Goal: Learn about a topic

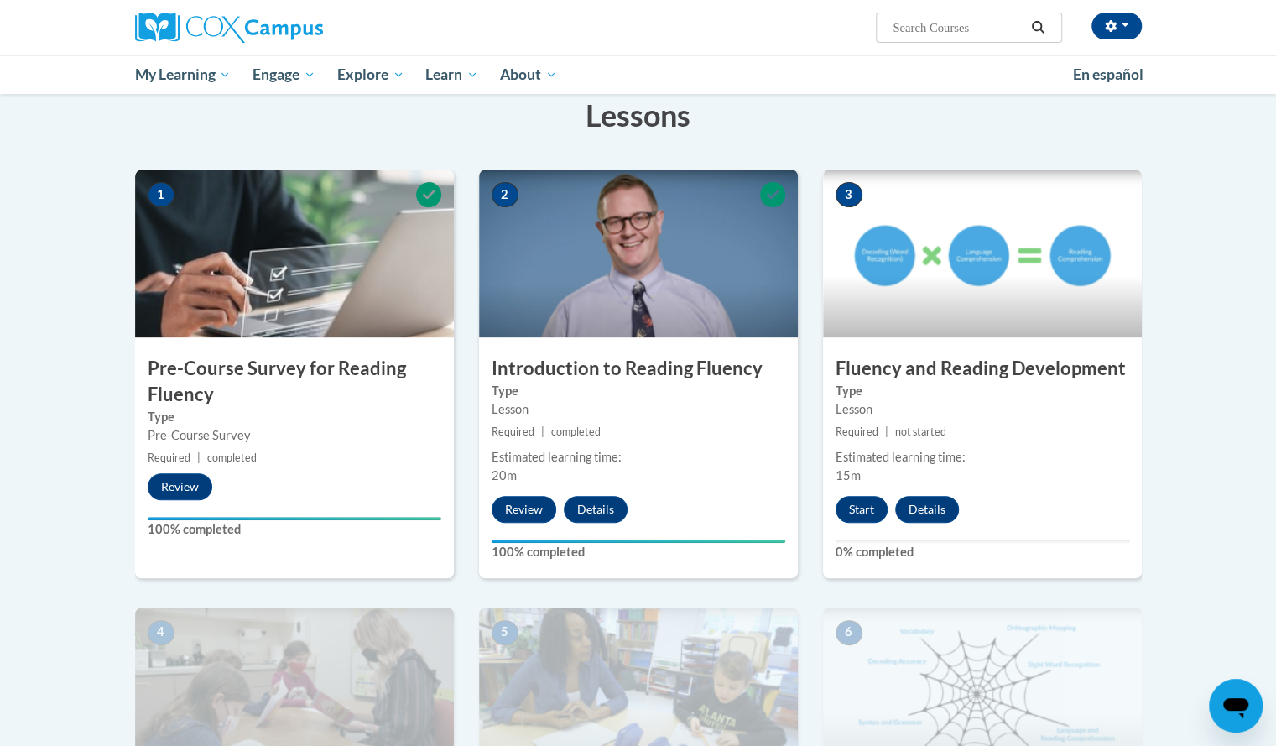
scroll to position [268, 0]
click at [856, 511] on button "Start" at bounding box center [861, 509] width 52 height 27
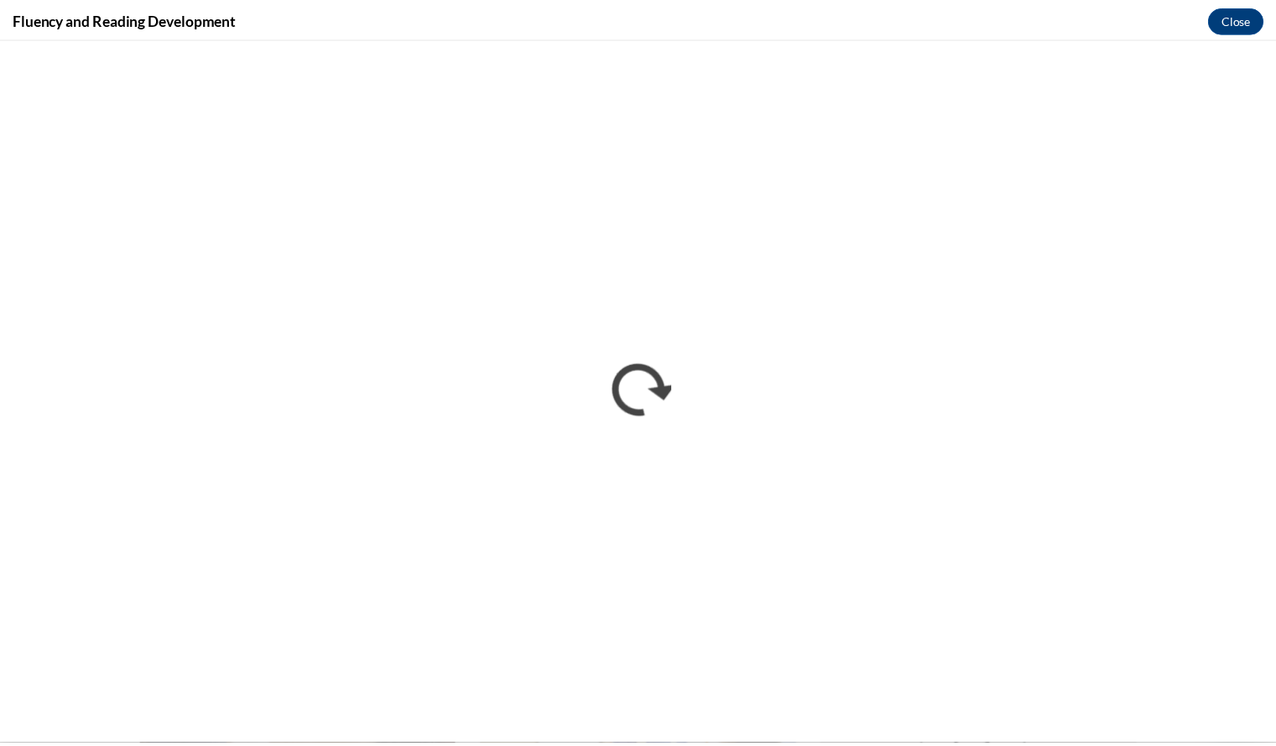
scroll to position [0, 0]
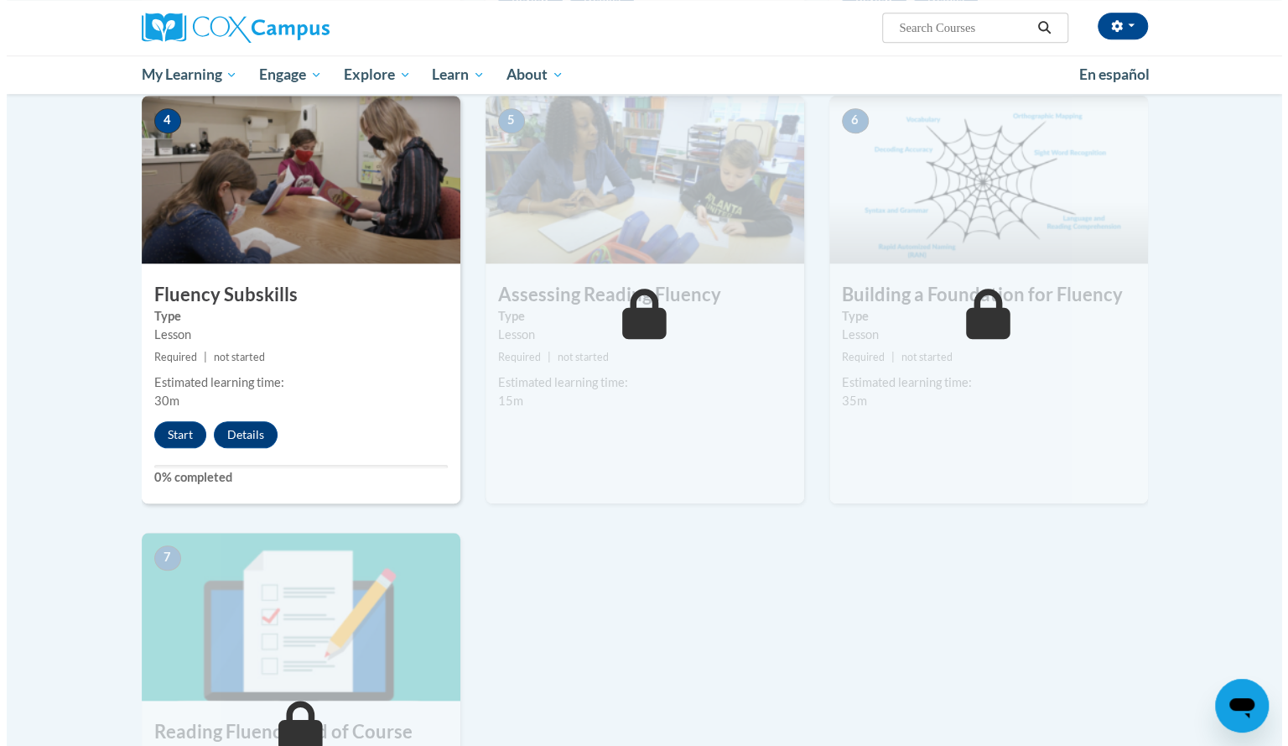
scroll to position [781, 0]
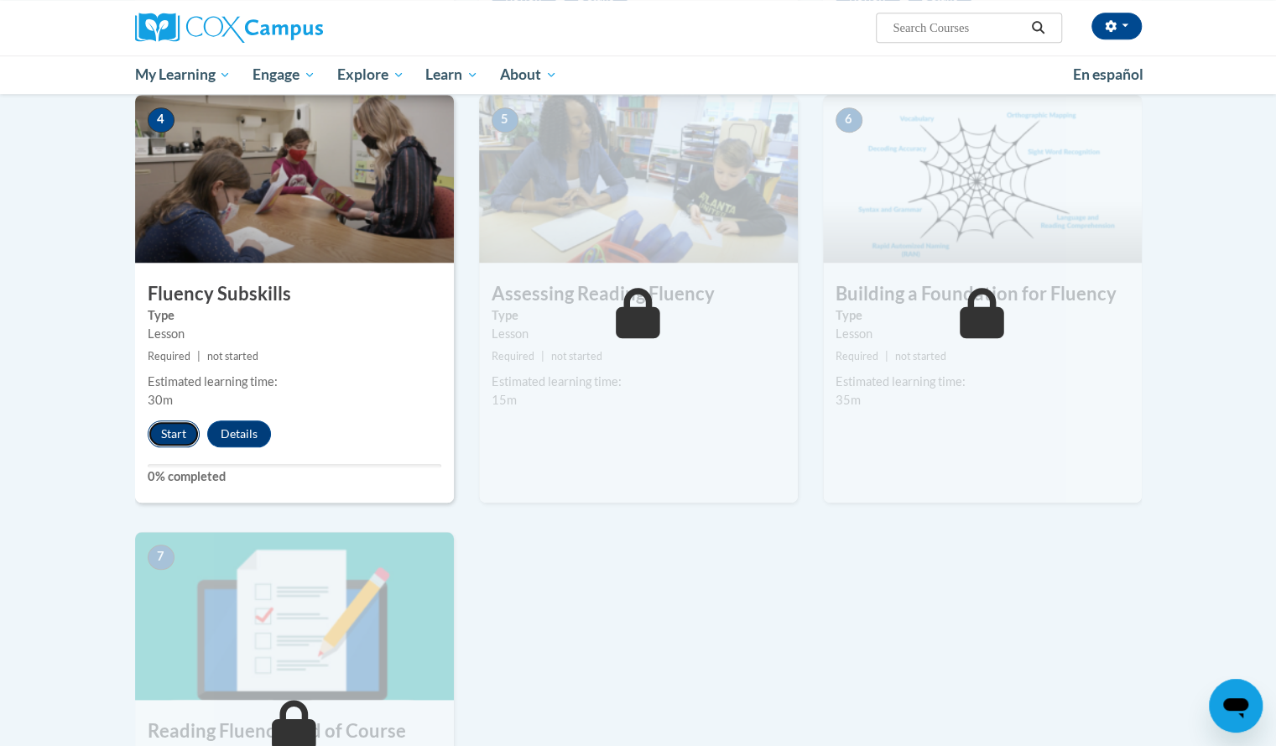
click at [169, 427] on button "Start" at bounding box center [174, 433] width 52 height 27
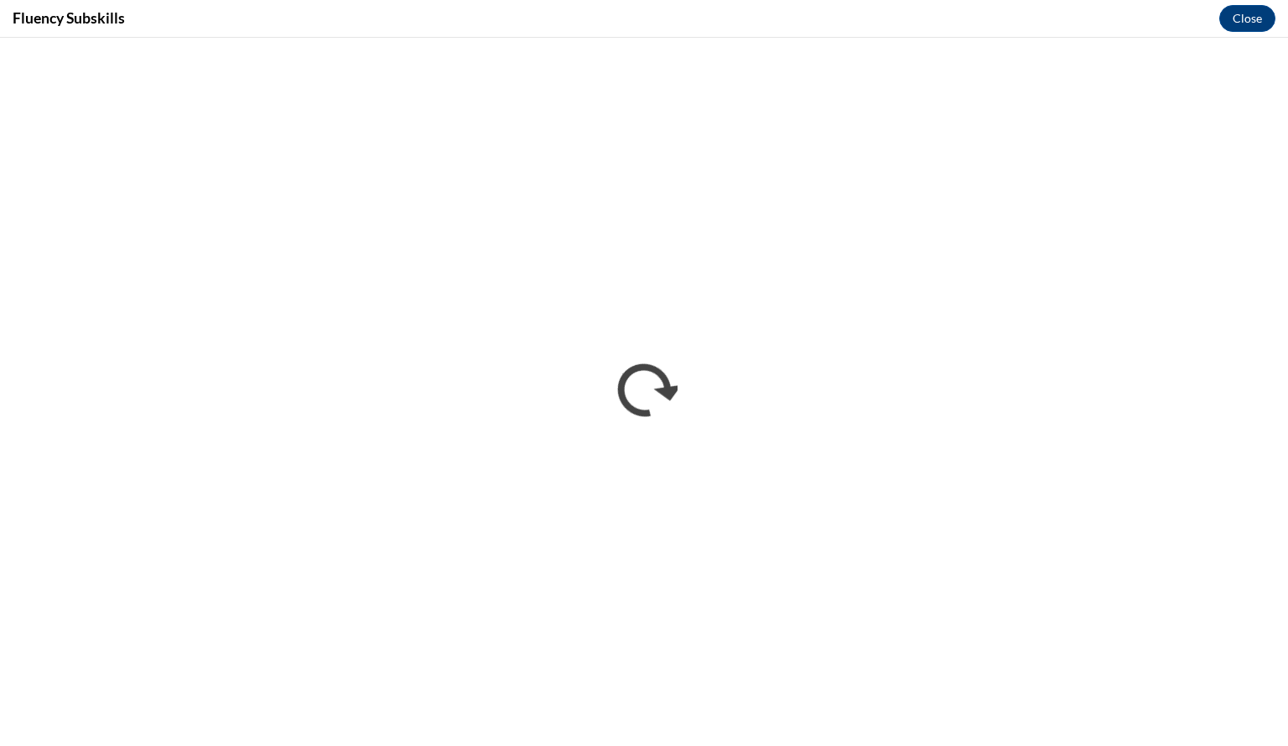
scroll to position [0, 0]
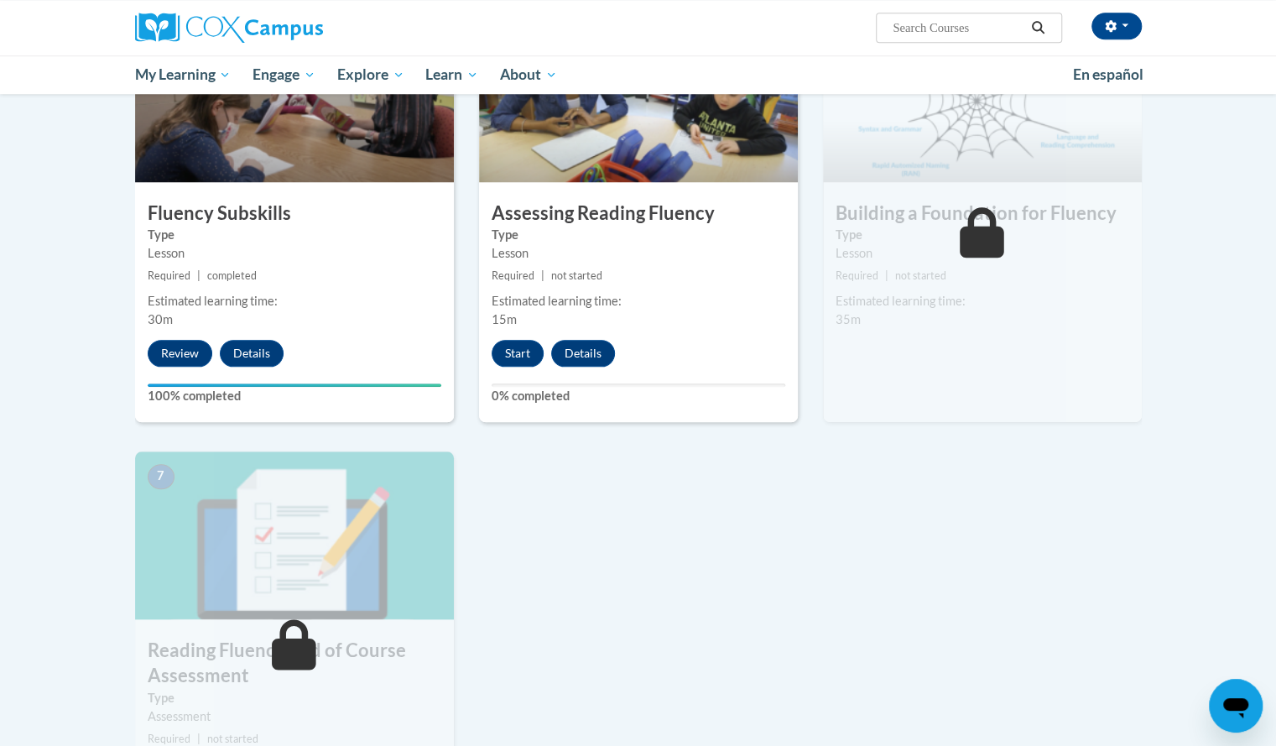
scroll to position [863, 0]
